Goal: Information Seeking & Learning: Learn about a topic

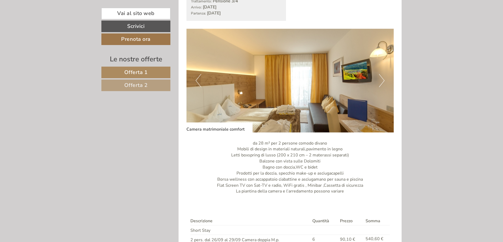
scroll to position [343, 0]
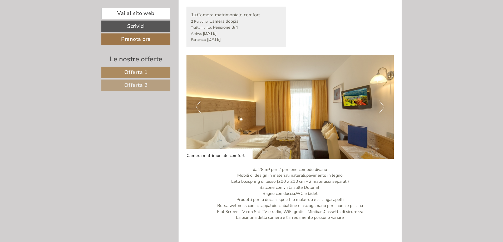
click at [132, 84] on span "Offerta 2" at bounding box center [135, 85] width 23 height 7
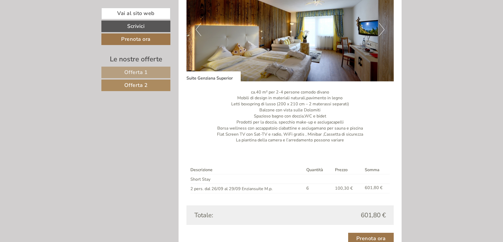
scroll to position [446, 0]
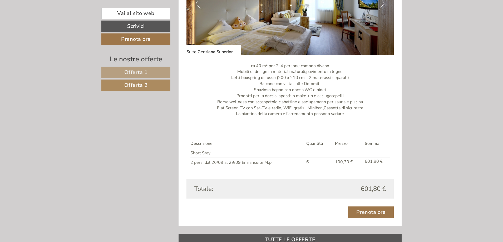
click at [136, 70] on span "Offerta 1" at bounding box center [135, 72] width 23 height 7
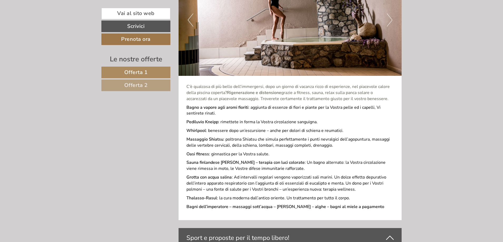
scroll to position [922, 0]
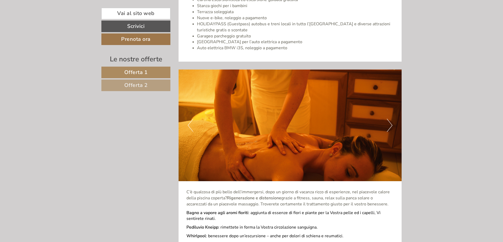
click at [393, 125] on img at bounding box center [290, 126] width 223 height 112
click at [392, 125] on button "Next" at bounding box center [390, 125] width 6 height 13
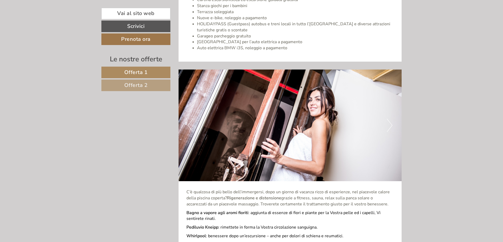
click at [392, 125] on button "Next" at bounding box center [390, 125] width 6 height 13
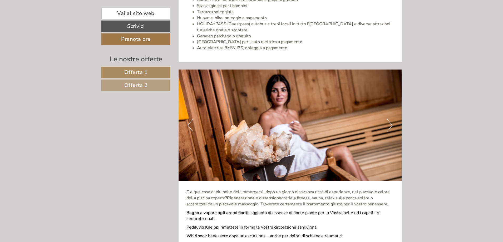
click at [392, 125] on button "Next" at bounding box center [390, 125] width 6 height 13
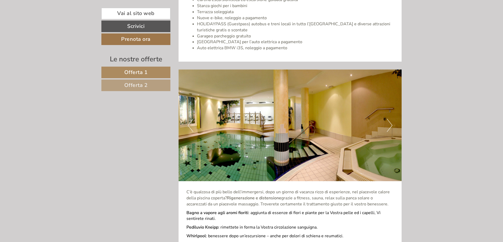
click at [392, 125] on button "Next" at bounding box center [390, 125] width 6 height 13
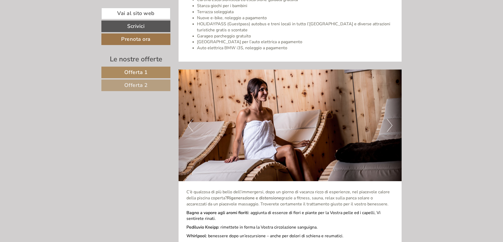
click at [392, 125] on button "Next" at bounding box center [390, 125] width 6 height 13
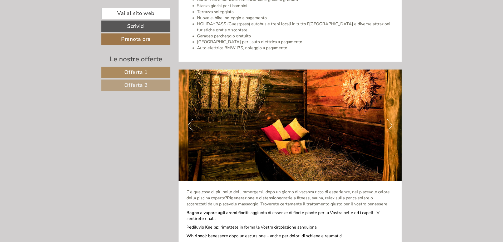
click at [392, 125] on button "Next" at bounding box center [390, 125] width 6 height 13
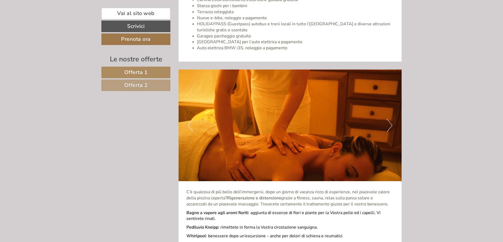
click at [392, 125] on button "Next" at bounding box center [390, 125] width 6 height 13
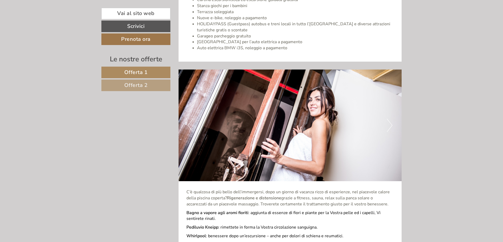
click at [392, 125] on button "Next" at bounding box center [390, 125] width 6 height 13
